Goal: Transaction & Acquisition: Purchase product/service

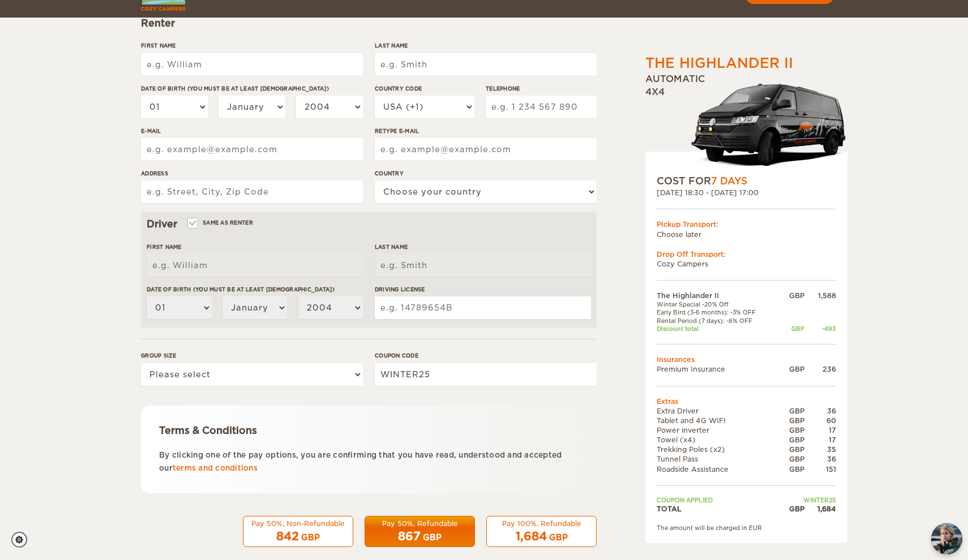
scroll to position [159, 0]
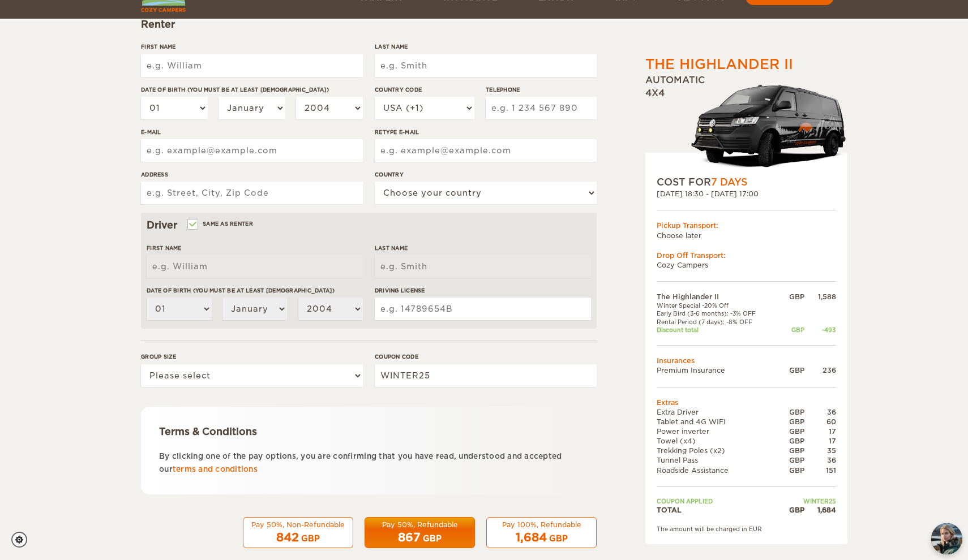
click at [349, 452] on p "By clicking one of the pay options, you are confirming that you have read, unde…" at bounding box center [369, 463] width 420 height 27
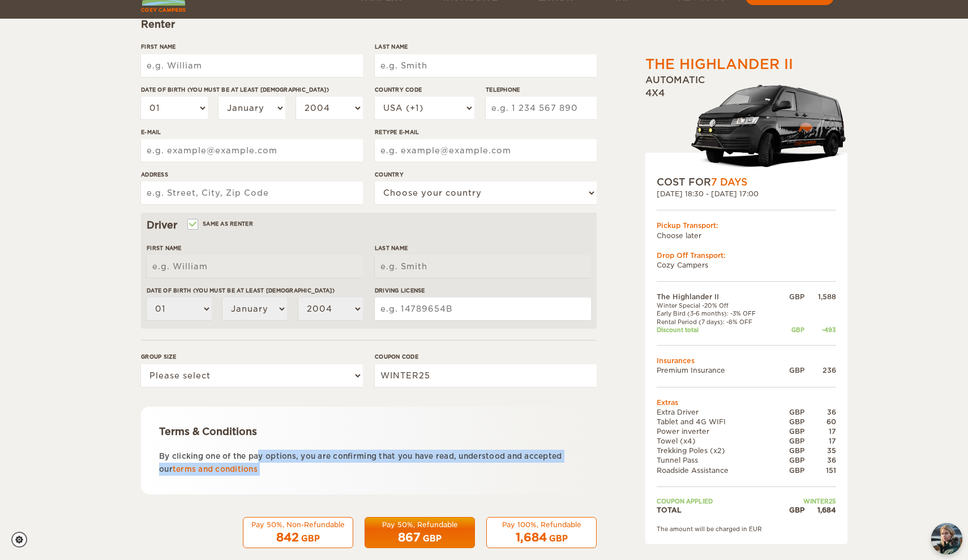
click at [349, 452] on p "By clicking one of the pay options, you are confirming that you have read, unde…" at bounding box center [369, 463] width 420 height 27
click at [344, 452] on p "By clicking one of the pay options, you are confirming that you have read, unde…" at bounding box center [369, 463] width 420 height 27
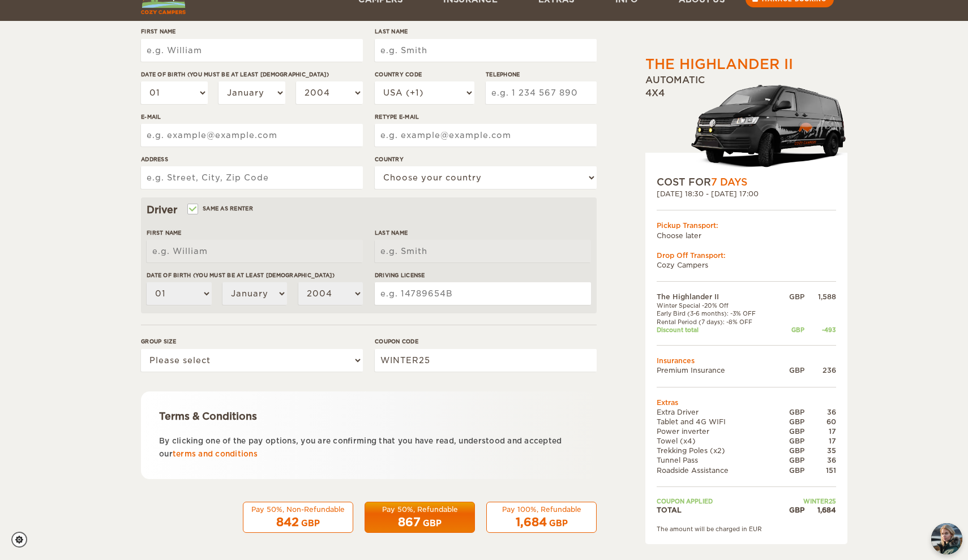
scroll to position [174, 0]
click at [416, 509] on div "Pay 50%, Refundable" at bounding box center [420, 511] width 96 height 10
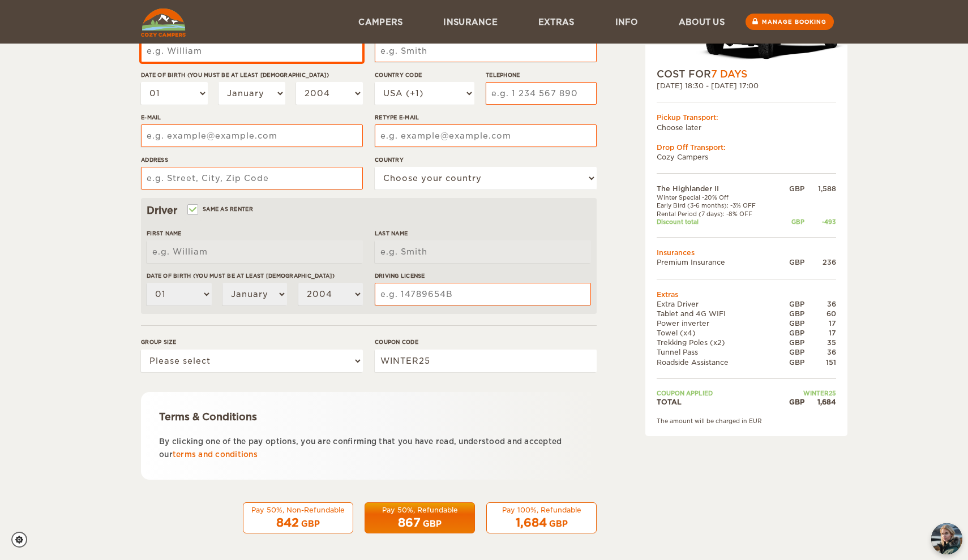
scroll to position [66, 0]
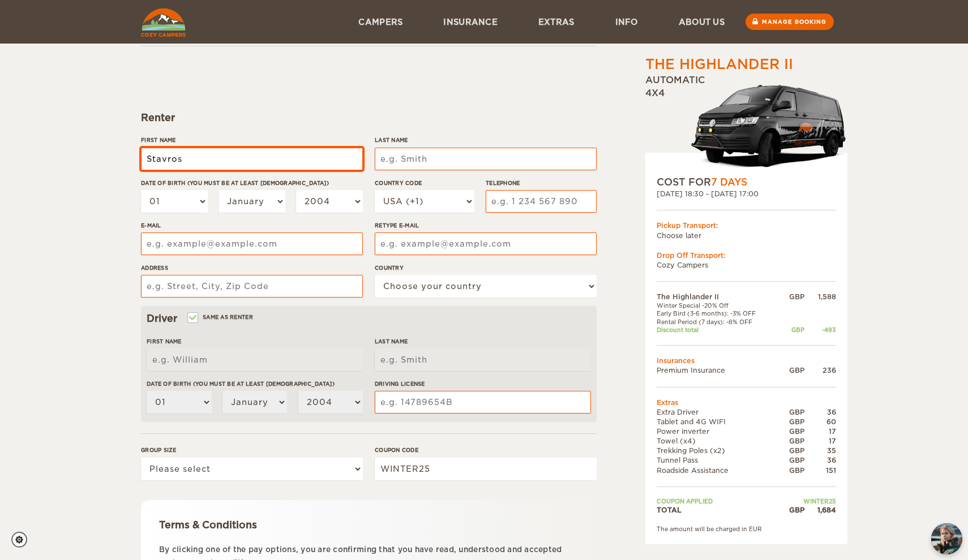
type input "Stavros"
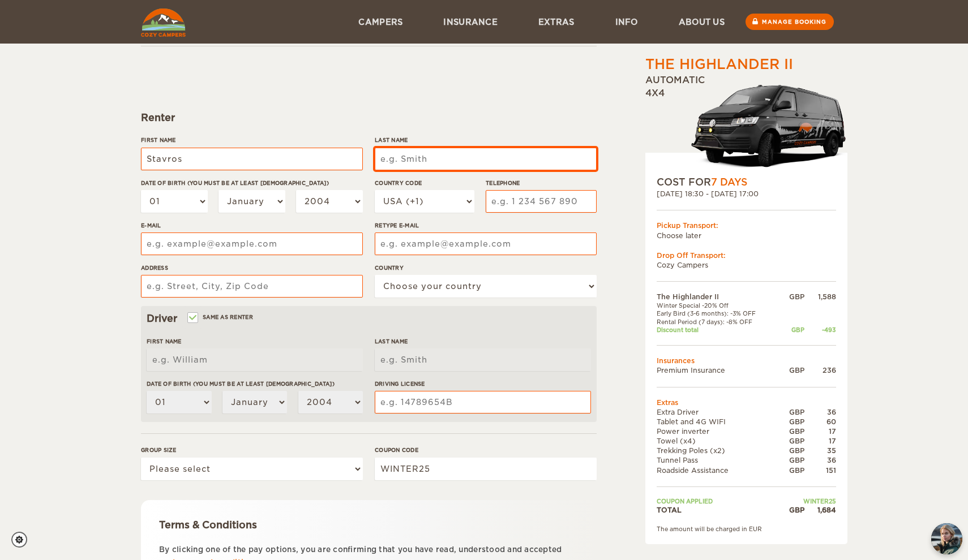
type input "Stavros"
type input "Stratas"
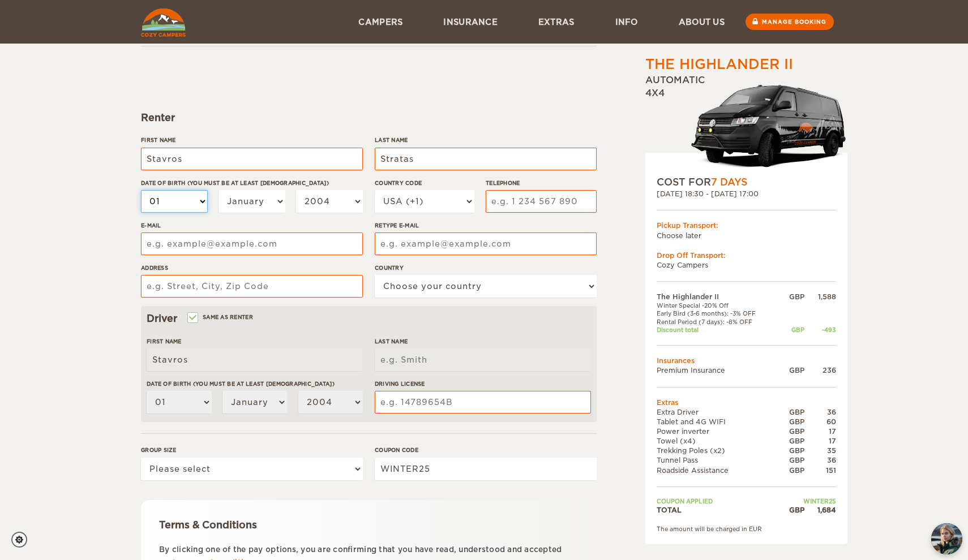
type input "Stratas"
select select "26"
select select "11"
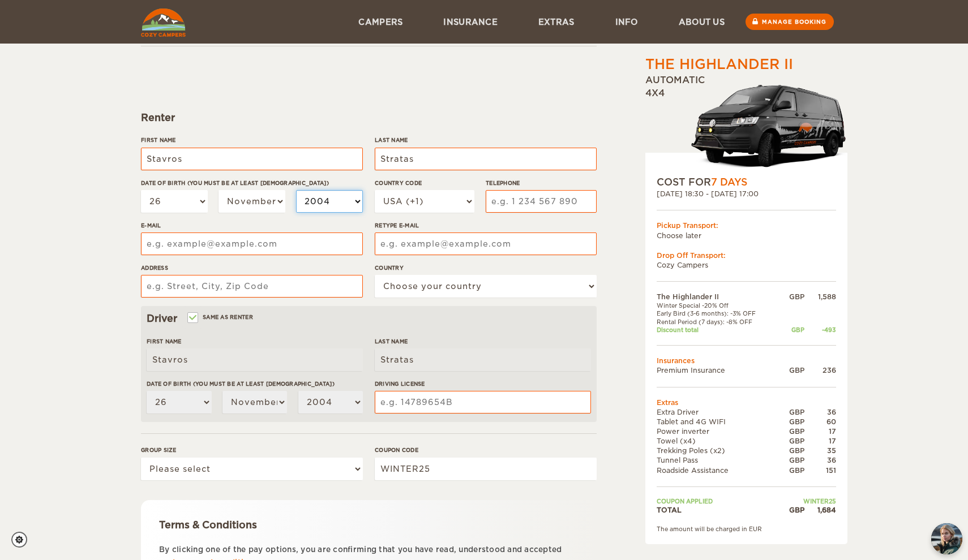
select select "1987"
select select "44"
type input "07540101832"
click at [634, 204] on div "The Highlander II Expand Collapse Total 1,684 GBP Automatic 4x4 COST FOR 7 Days…" at bounding box center [717, 324] width 219 height 670
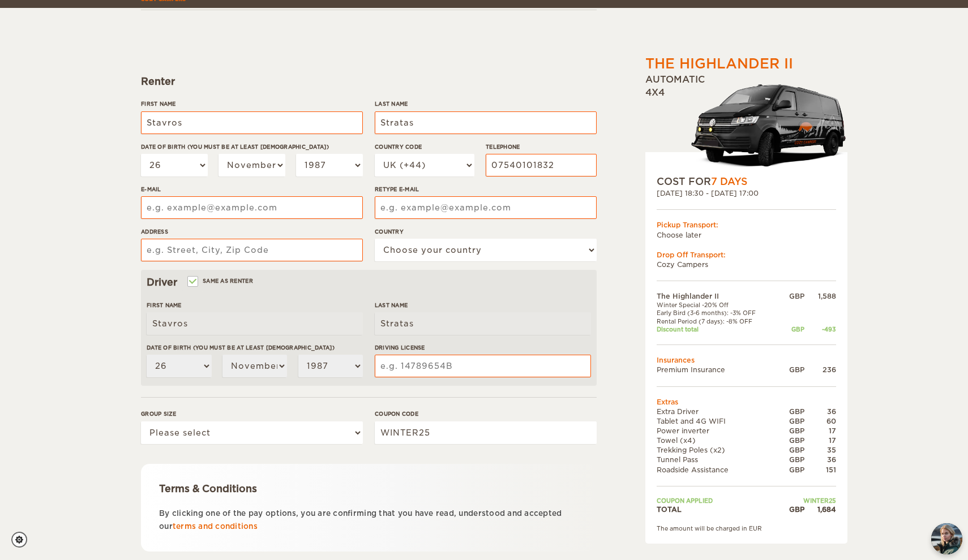
scroll to position [123, 0]
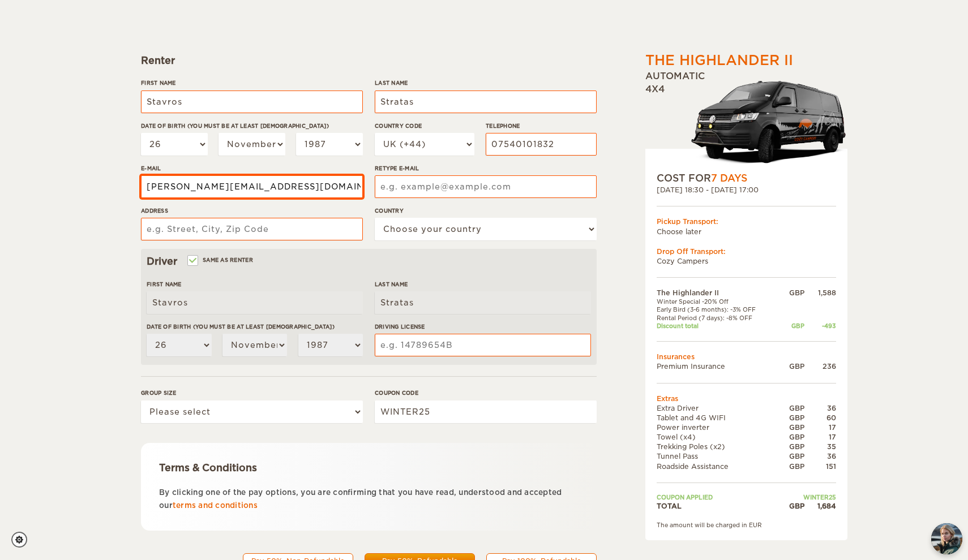
type input "s.y.stratas@gmail.com"
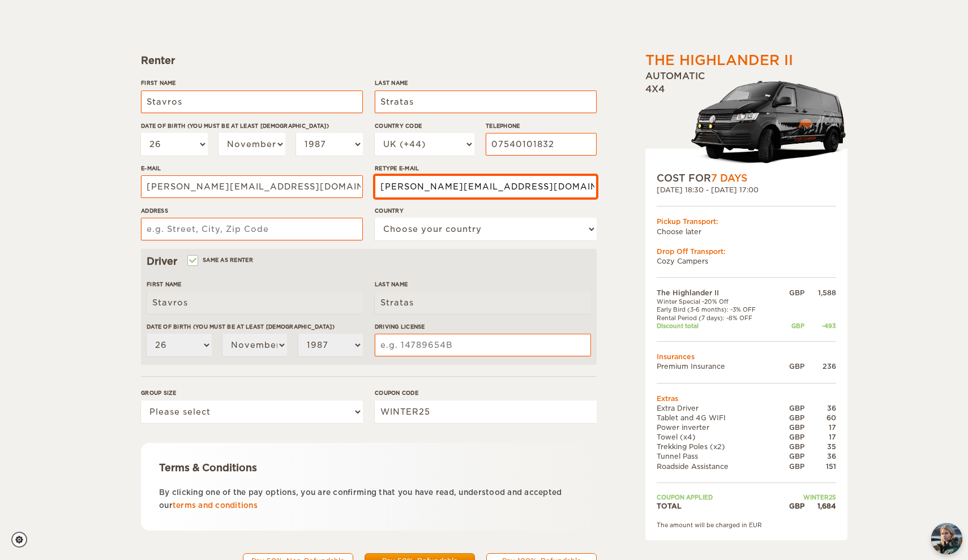
type input "s.y.stratas@gmail.com"
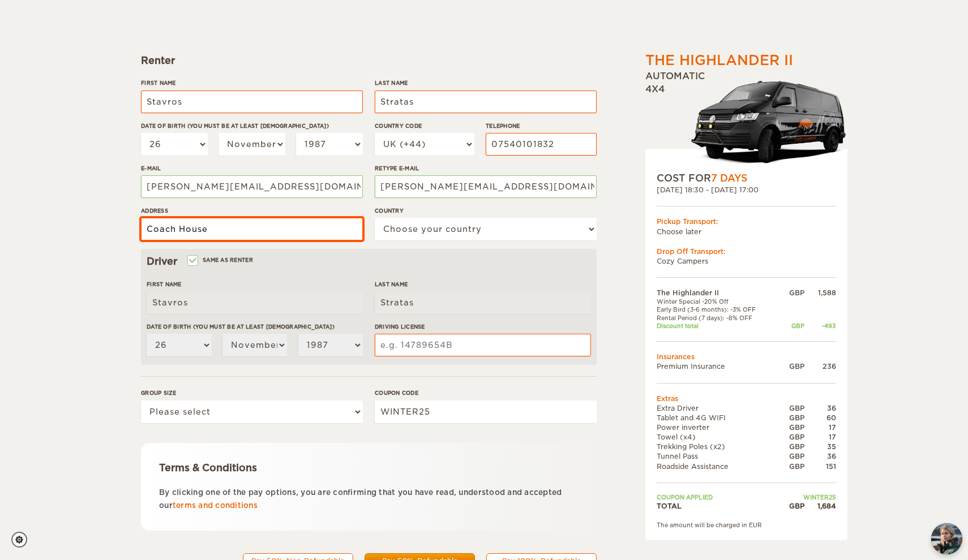
type input "Coach House"
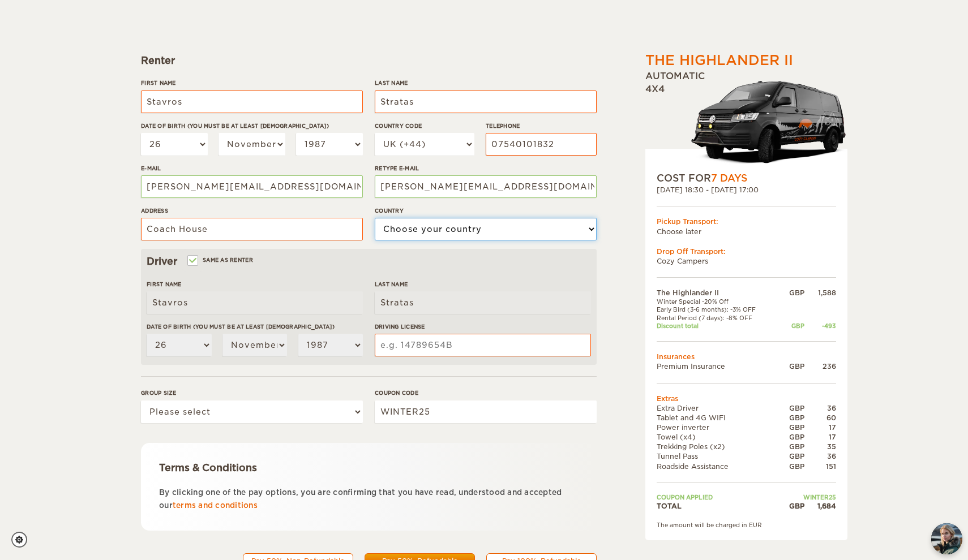
click at [431, 231] on select "Choose your country United States United Kingdom Germany Afghanistan Albania Al…" at bounding box center [486, 229] width 222 height 23
select select "221"
click at [607, 215] on div "The Highlander II Expand Collapse Total 1,684 GBP Automatic 4x4 COST FOR 7 Days…" at bounding box center [484, 267] width 686 height 670
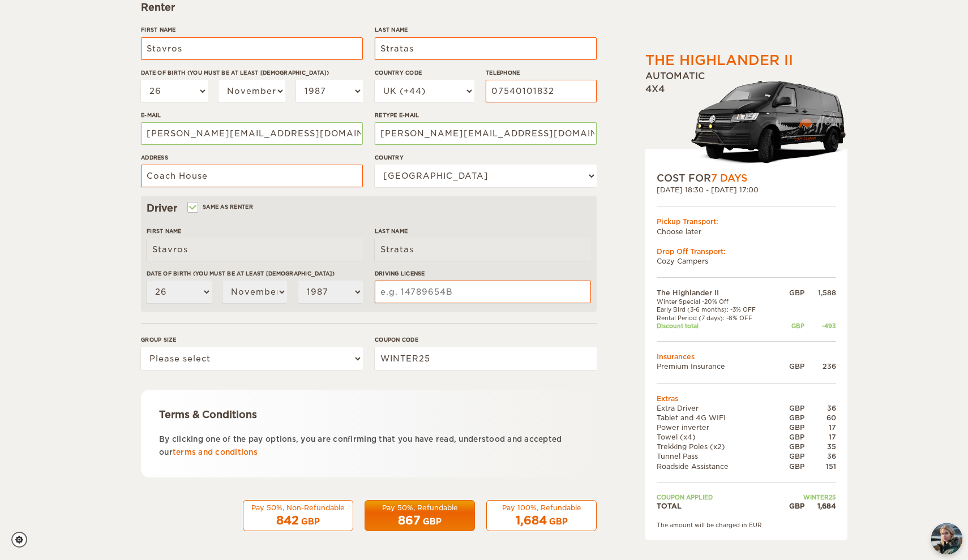
scroll to position [174, 0]
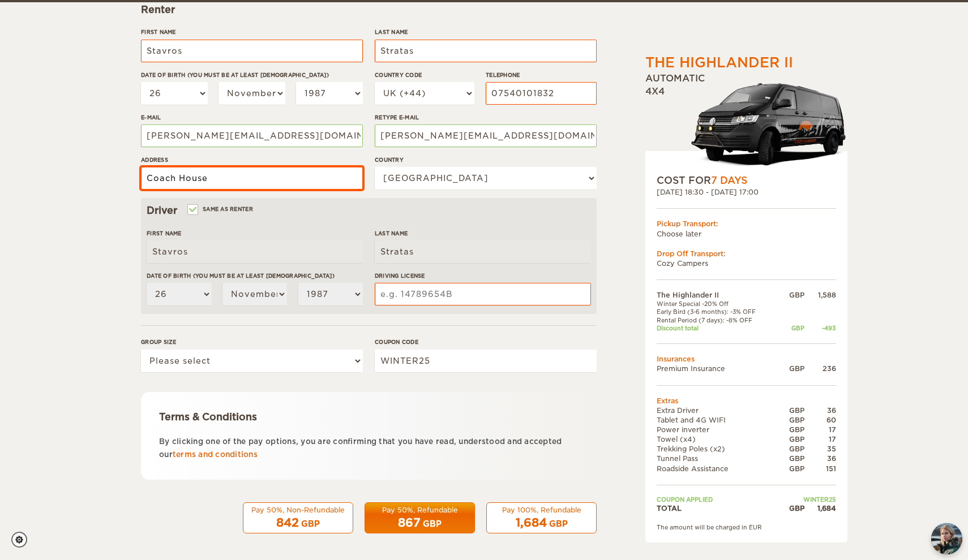
click at [270, 174] on input "Coach House" at bounding box center [252, 178] width 222 height 23
type input "Coach House, Seal Chart, Sevenoaks"
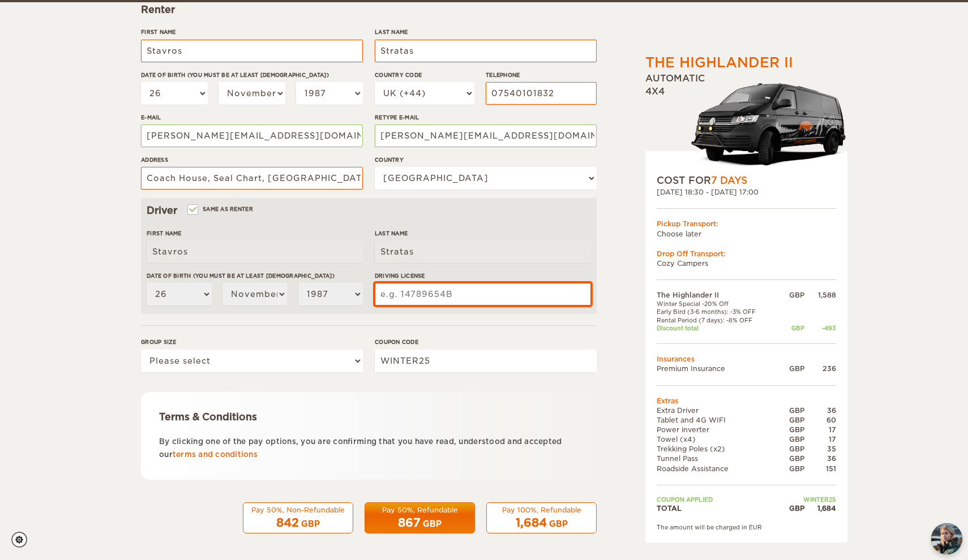
click at [433, 294] on input "Driving License" at bounding box center [483, 294] width 216 height 23
click at [444, 320] on form "Renter First Name Stavros Last Name Stratas Date of birth (You must be at least…" at bounding box center [369, 236] width 456 height 596
click at [442, 296] on input "Driving License" at bounding box center [483, 294] width 216 height 23
type input "620015349"
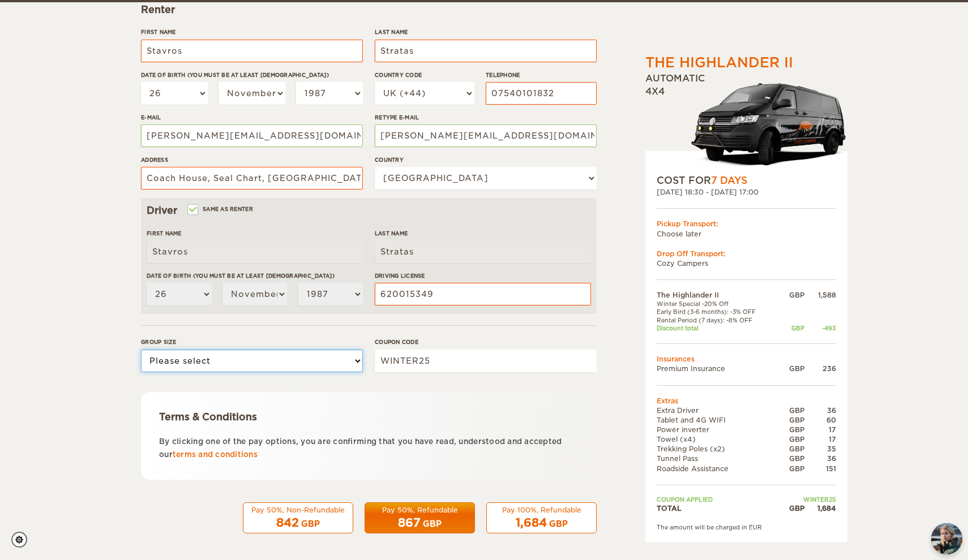
select select "2"
click at [451, 516] on div "867 GBP" at bounding box center [420, 523] width 96 height 16
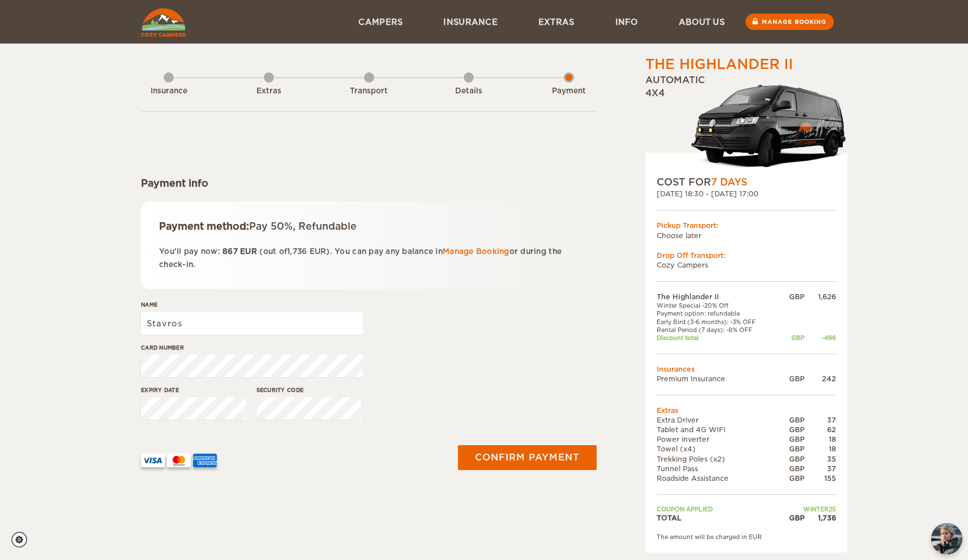
click at [470, 78] on div "Details" at bounding box center [469, 88] width 10 height 45
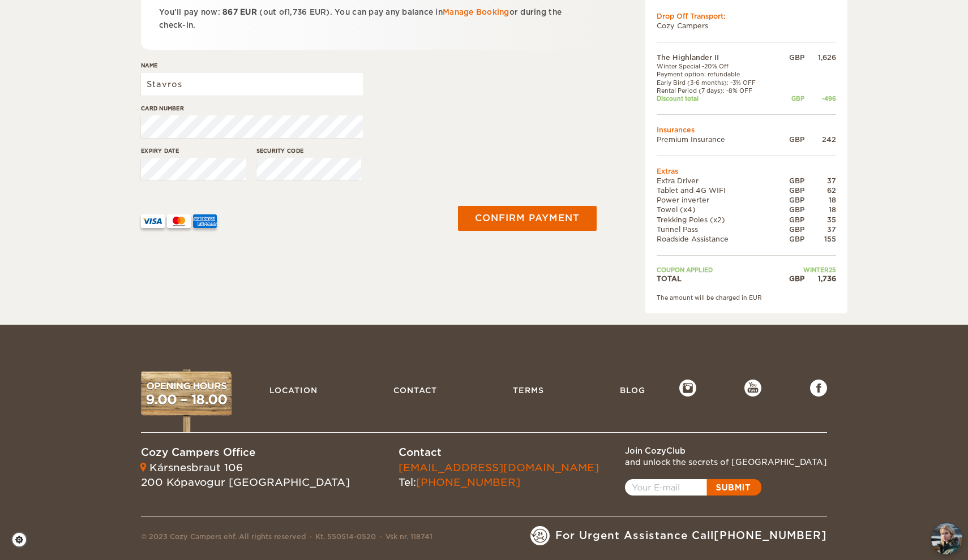
scroll to position [242, 0]
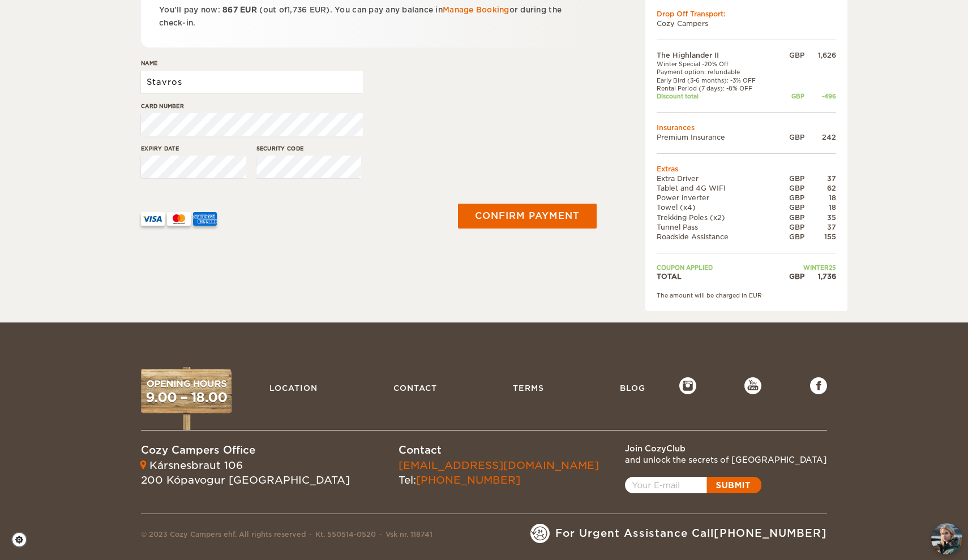
click at [235, 81] on input "Stavros" at bounding box center [252, 82] width 222 height 23
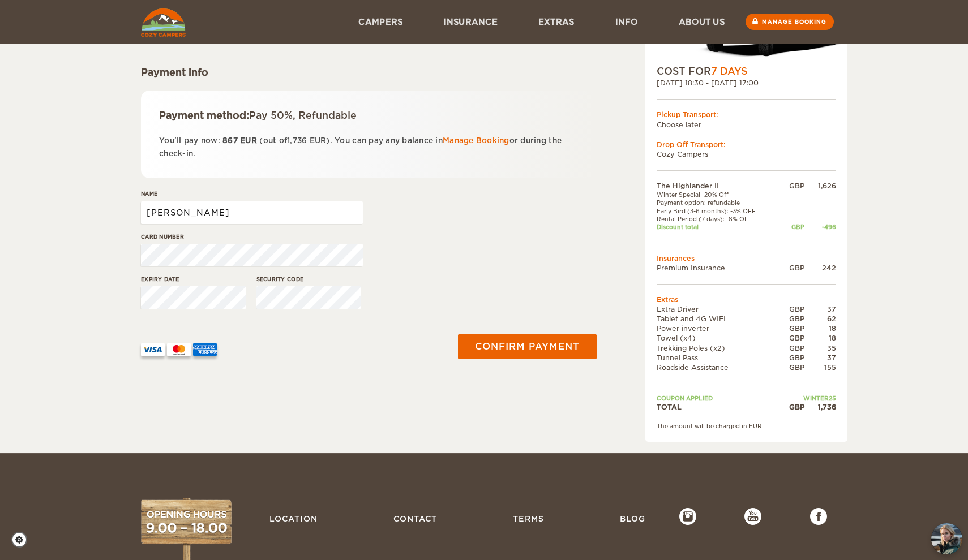
scroll to position [109, 0]
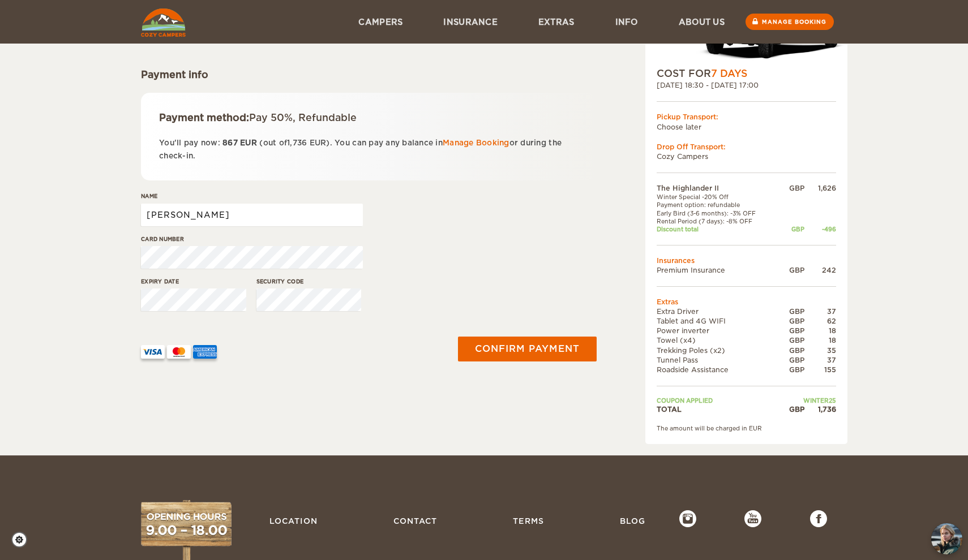
type input "Stavros Stratas"
click at [453, 376] on div "Confirm payment" at bounding box center [525, 349] width 156 height 59
click at [493, 344] on button "Confirm payment" at bounding box center [527, 349] width 143 height 25
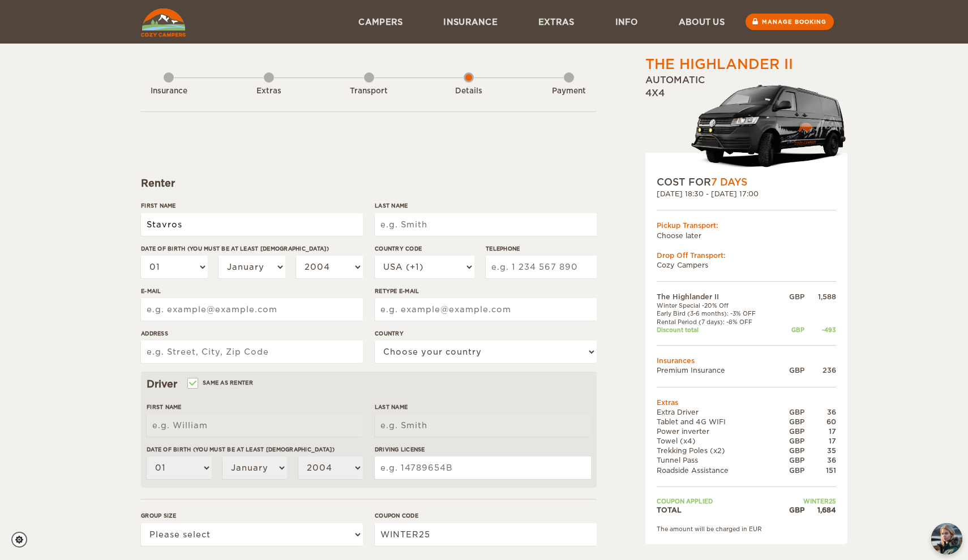
type input "Stavros"
type input "Stratas"
click at [178, 268] on select "01 02 03 04 05 06 07 08 09 10 11 12 13 14 15 16 17 18 19 20 21 22 23 24 25 26 2…" at bounding box center [174, 267] width 67 height 23
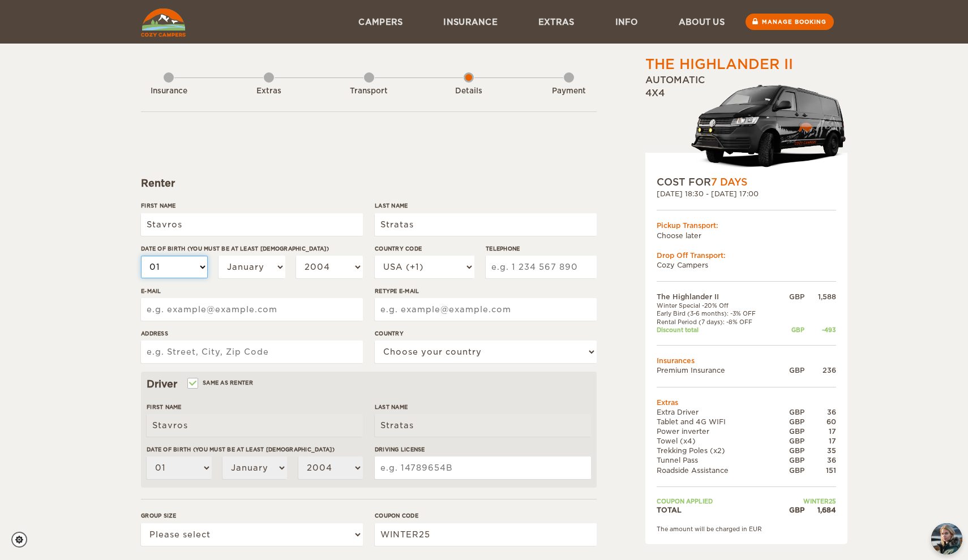
select select "26"
select select "11"
select select "1987"
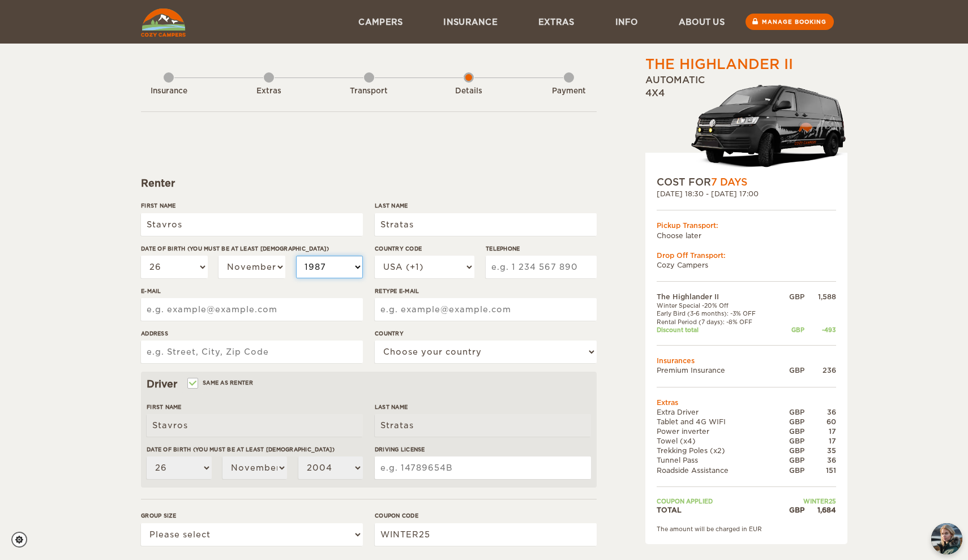
select select "1987"
select select "44"
click at [527, 268] on input "07540101832" at bounding box center [541, 267] width 111 height 23
type input "07540101832"
type input "s.y.stratas@gmail.com"
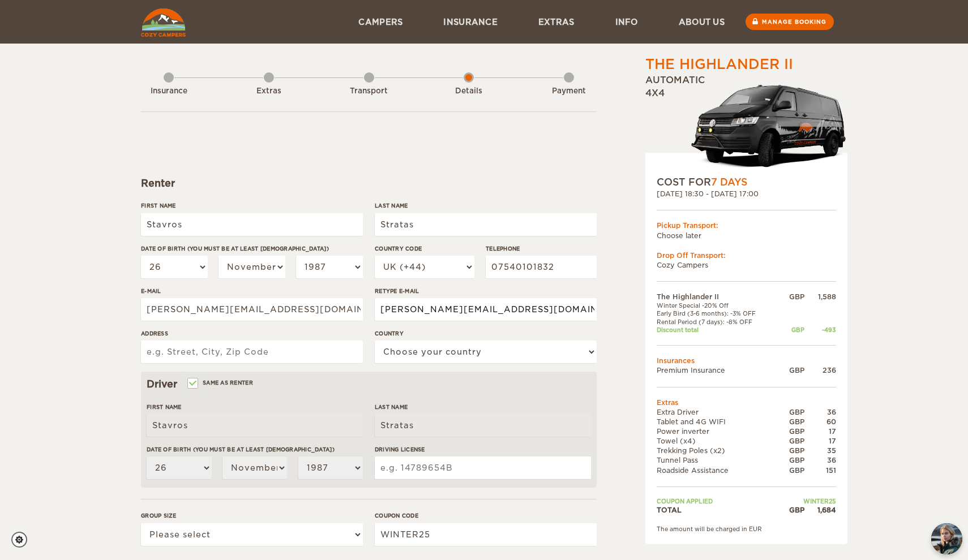
type input "s.y.stratas@gmail.com"
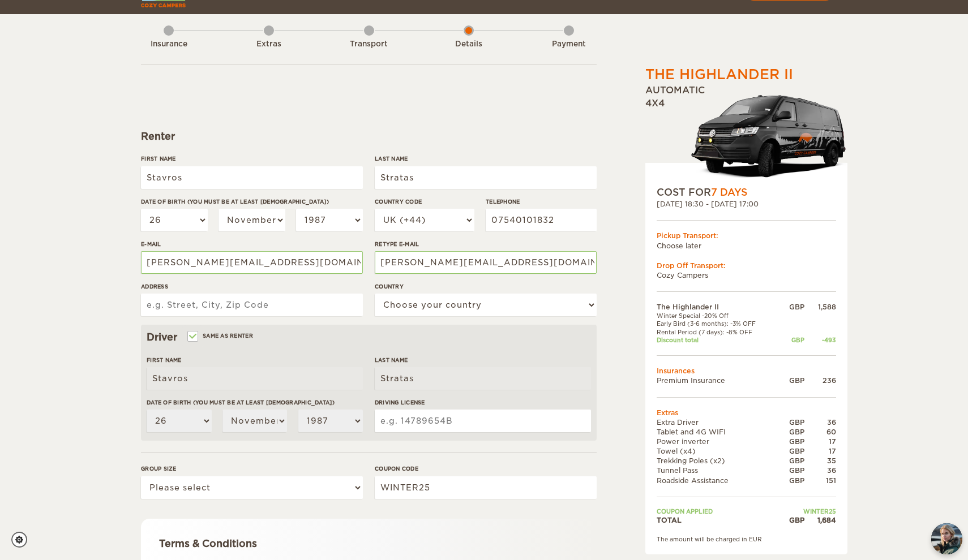
scroll to position [63, 0]
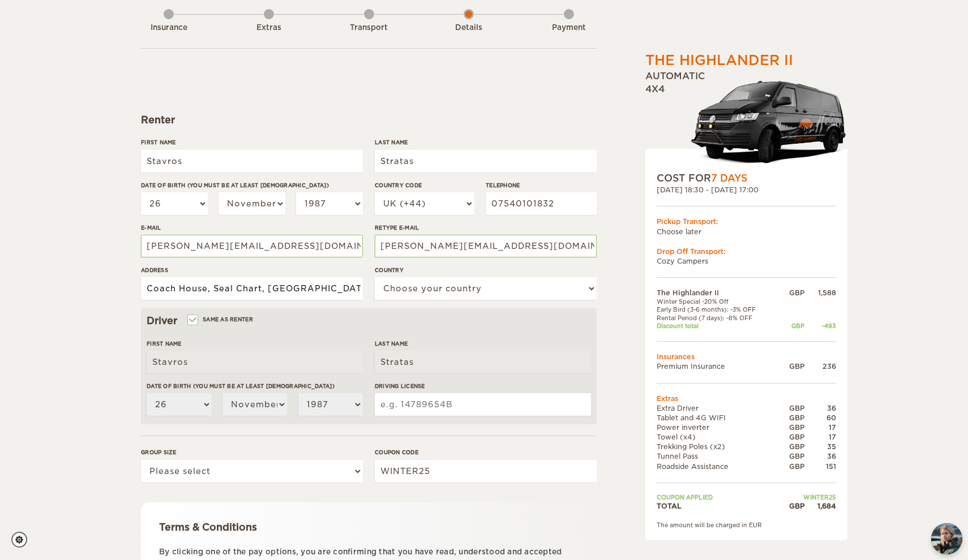
type input "Coach House, Seal Chart, Sevenoaks"
select select "221"
click at [468, 405] on input "Driving License" at bounding box center [483, 404] width 216 height 23
type input "620015349"
click at [254, 476] on select "Please select 1 2" at bounding box center [252, 471] width 222 height 23
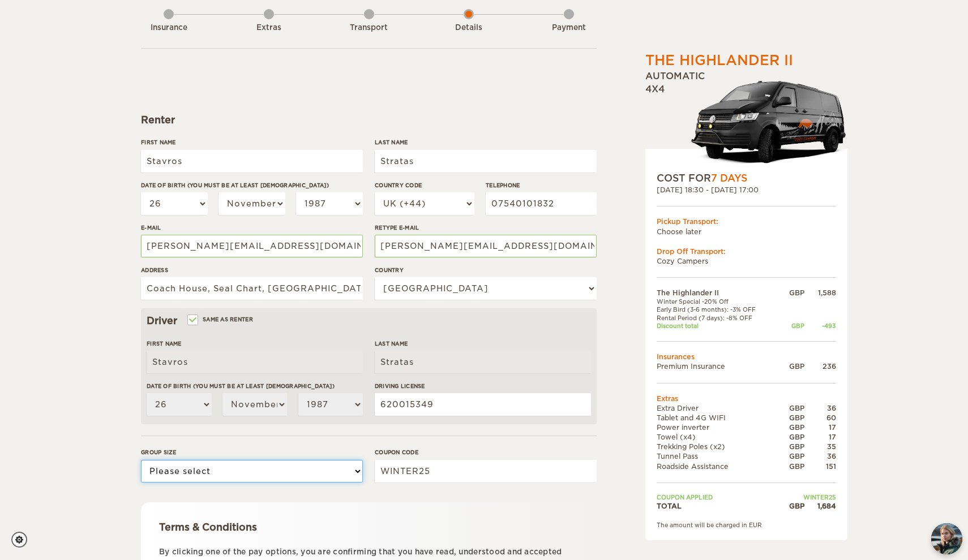
select select "2"
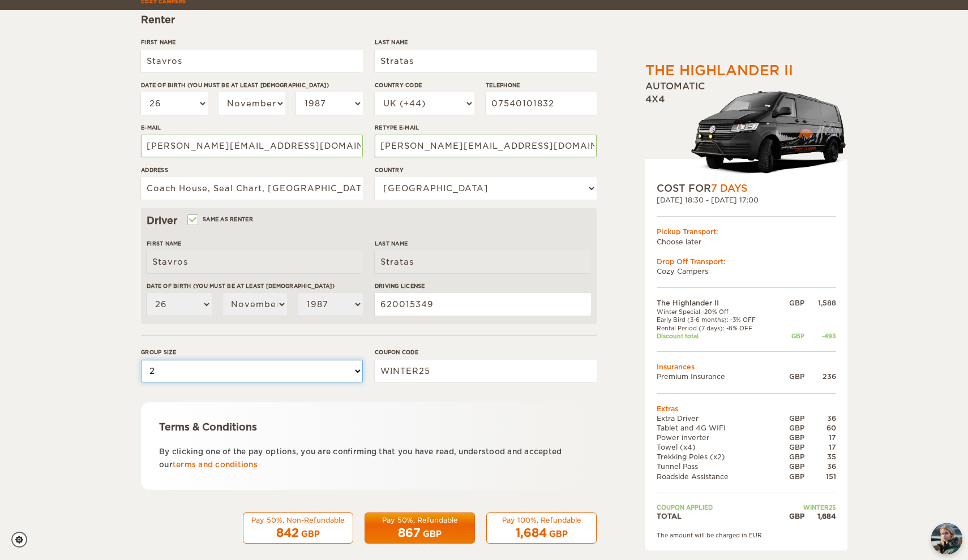
scroll to position [174, 0]
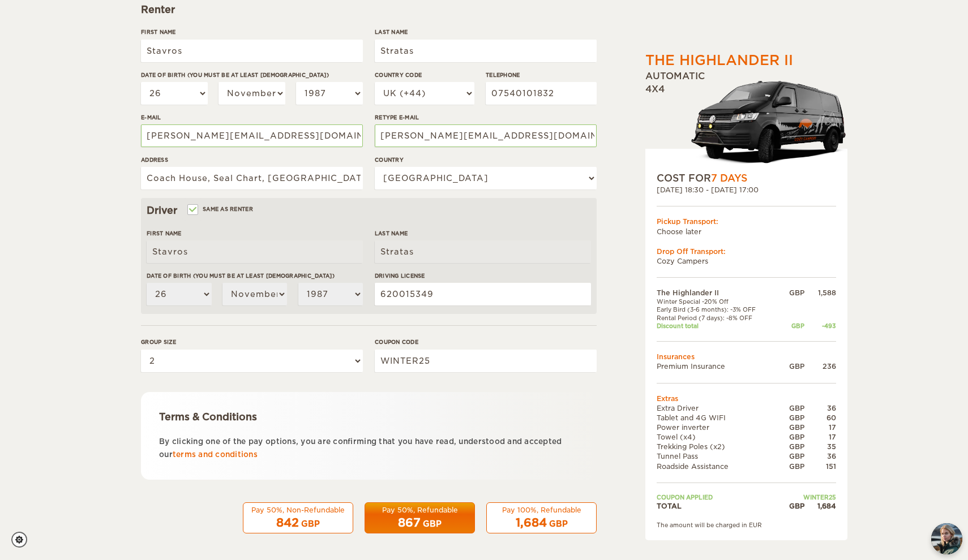
click at [404, 520] on span "867" at bounding box center [409, 523] width 23 height 14
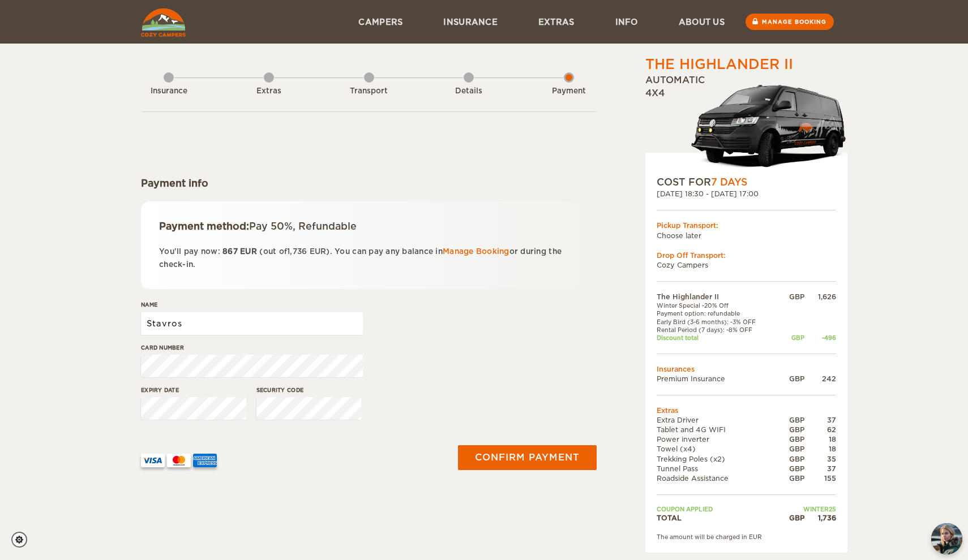
click at [254, 332] on input "Stavros" at bounding box center [252, 324] width 222 height 23
type input "[PERSON_NAME]"
click at [493, 457] on button "Confirm payment" at bounding box center [527, 458] width 143 height 25
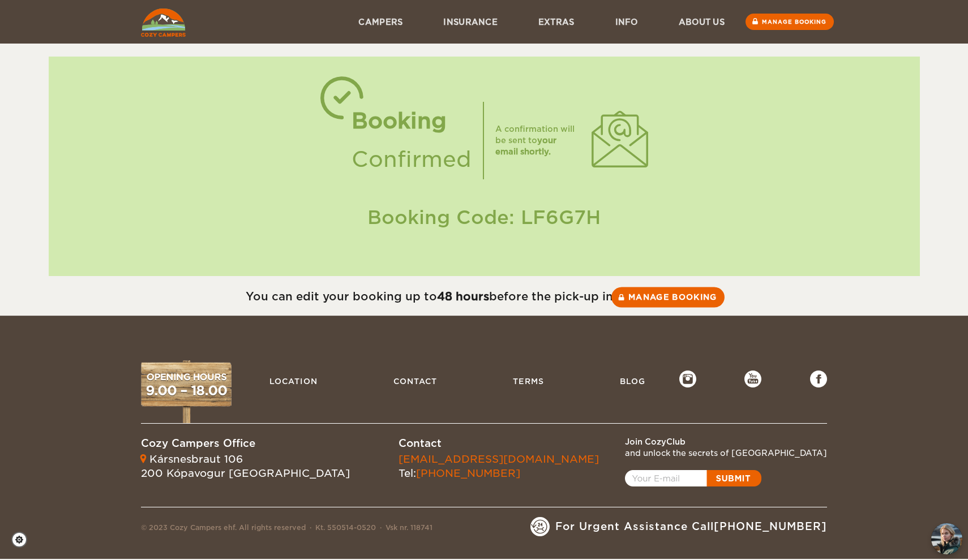
click at [667, 293] on link "Manage booking" at bounding box center [667, 297] width 113 height 20
